Goal: Find specific page/section

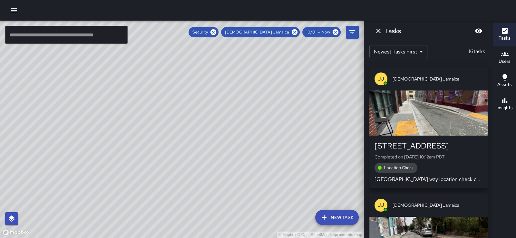
scroll to position [159, 0]
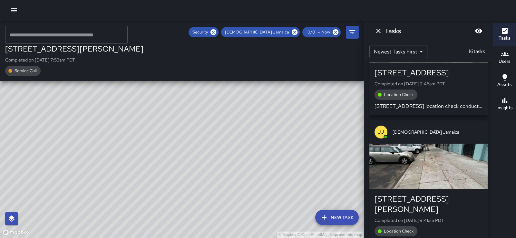
click at [178, 102] on div "© Mapbox © OpenStreetMap Improve this map JJ [DEMOGRAPHIC_DATA] Jamaica [STREET…" at bounding box center [182, 129] width 364 height 217
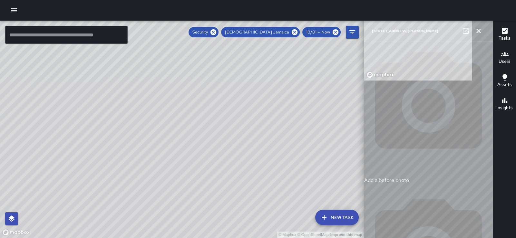
type input "**********"
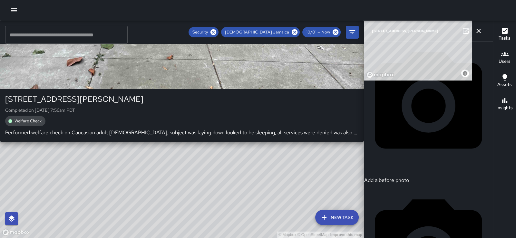
click at [188, 139] on div "© Mapbox © OpenStreetMap Improve this map [PERSON_NAME] [PERSON_NAME] Jamaica […" at bounding box center [182, 129] width 364 height 217
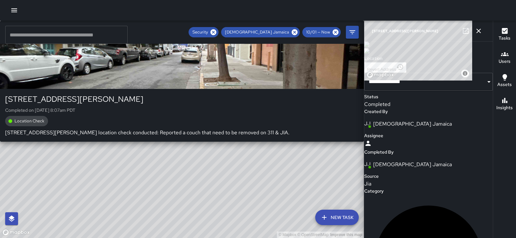
click at [162, 113] on div "© Mapbox © OpenStreetMap Improve this map JJ [DEMOGRAPHIC_DATA] [GEOGRAPHIC_DAT…" at bounding box center [182, 129] width 364 height 217
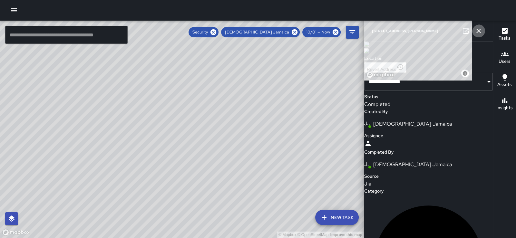
click at [475, 31] on icon "button" at bounding box center [478, 31] width 8 height 8
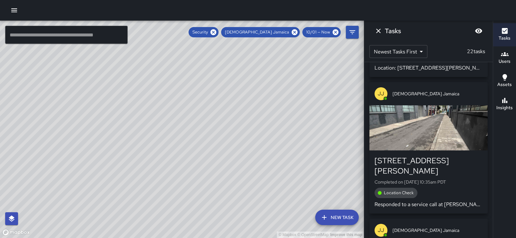
scroll to position [526, 0]
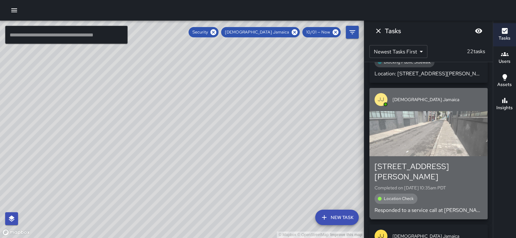
click at [459, 135] on div "button" at bounding box center [428, 133] width 118 height 45
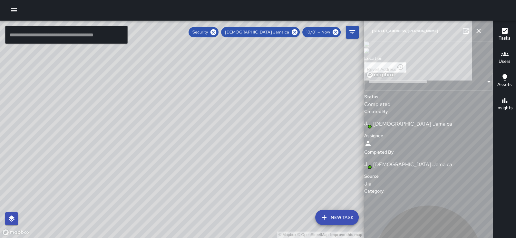
type input "**********"
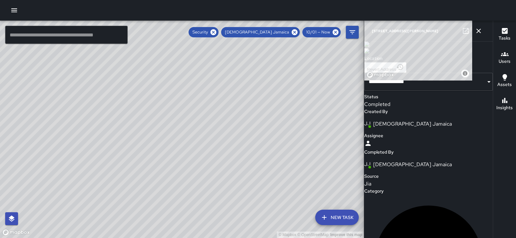
scroll to position [503, 0]
click at [480, 29] on icon "button" at bounding box center [478, 31] width 5 height 5
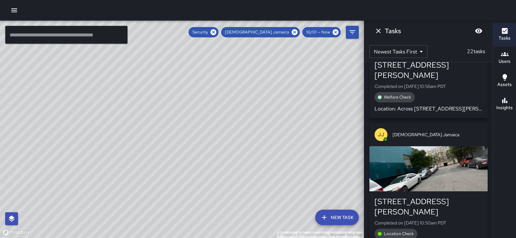
scroll to position [63, 0]
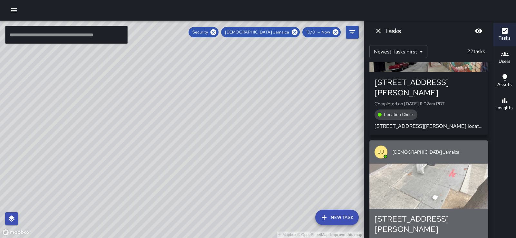
click at [470, 164] on div "button" at bounding box center [428, 186] width 118 height 45
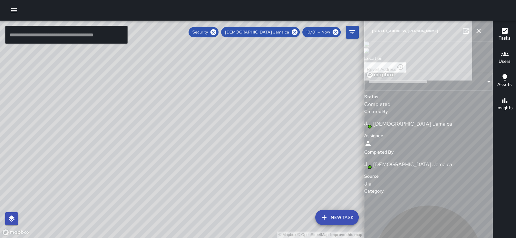
type input "**********"
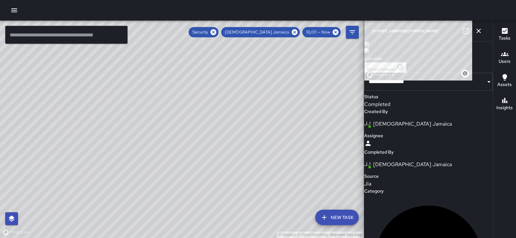
scroll to position [0, 0]
click at [477, 28] on icon "button" at bounding box center [478, 31] width 8 height 8
